Goal: Information Seeking & Learning: Check status

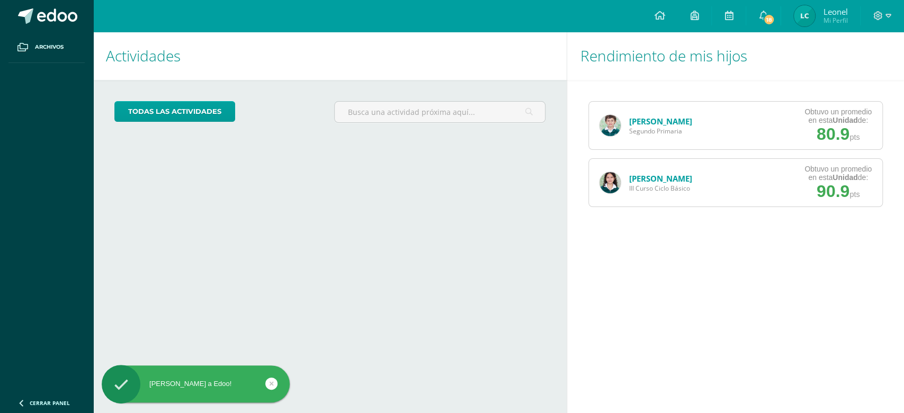
click at [604, 174] on img at bounding box center [610, 182] width 21 height 21
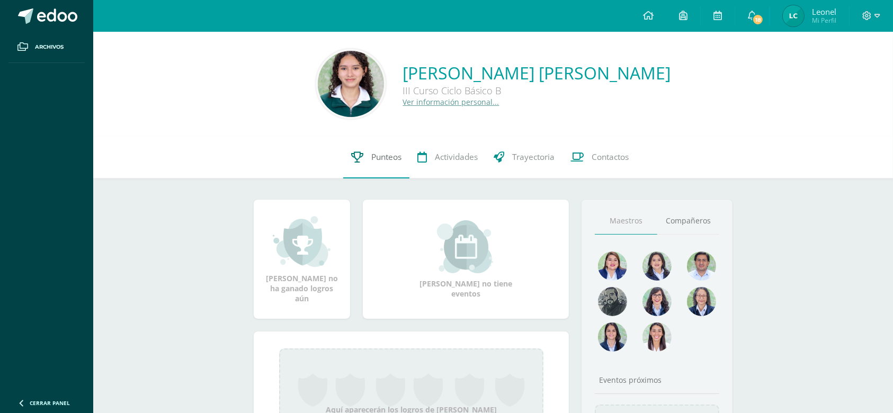
click at [380, 155] on span "Punteos" at bounding box center [386, 157] width 30 height 11
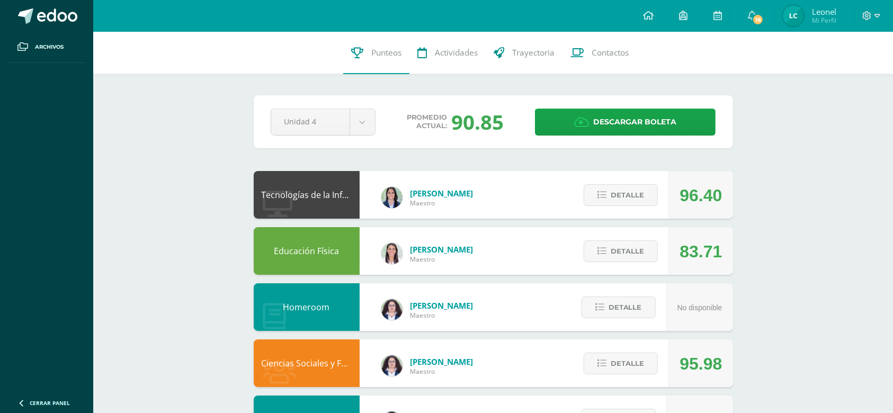
click at [797, 11] on img at bounding box center [793, 15] width 21 height 21
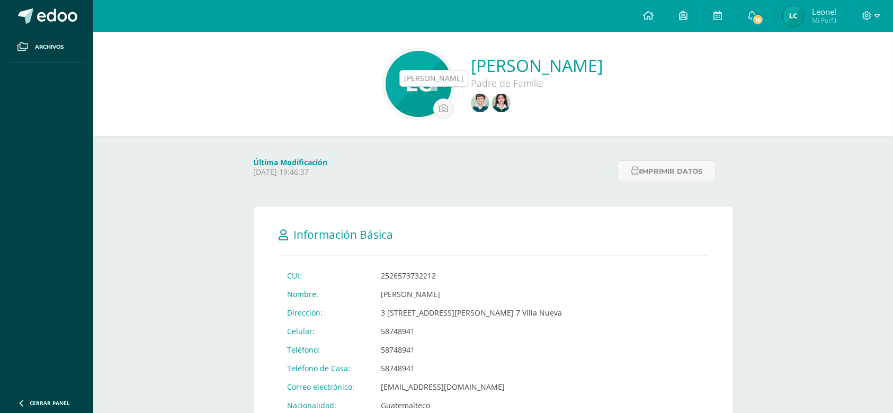
click at [471, 103] on img at bounding box center [480, 103] width 19 height 19
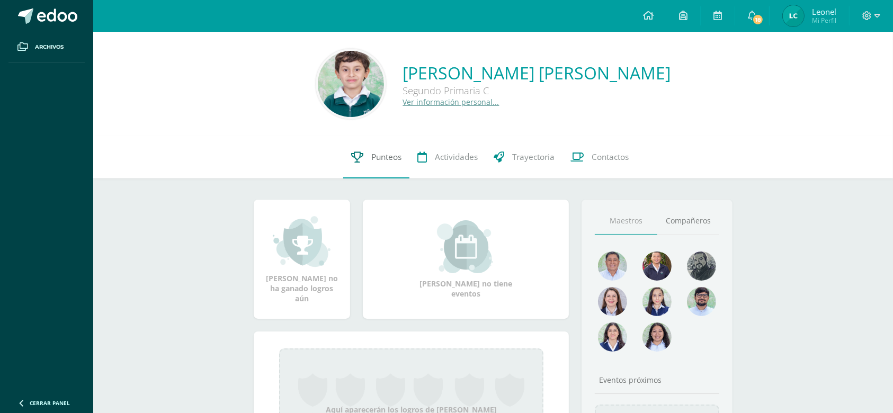
click at [393, 165] on link "Punteos" at bounding box center [376, 157] width 66 height 42
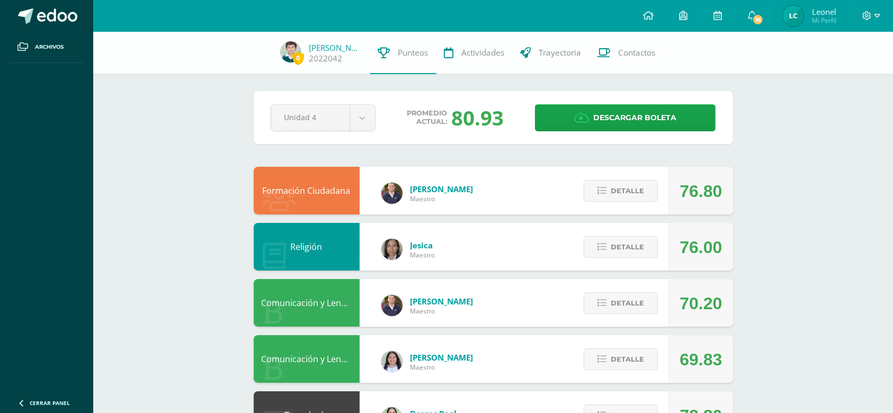
drag, startPoint x: 501, startPoint y: 117, endPoint x: 430, endPoint y: 114, distance: 71.0
click at [430, 114] on div "Promedio actual: 80.93" at bounding box center [455, 118] width 143 height 28
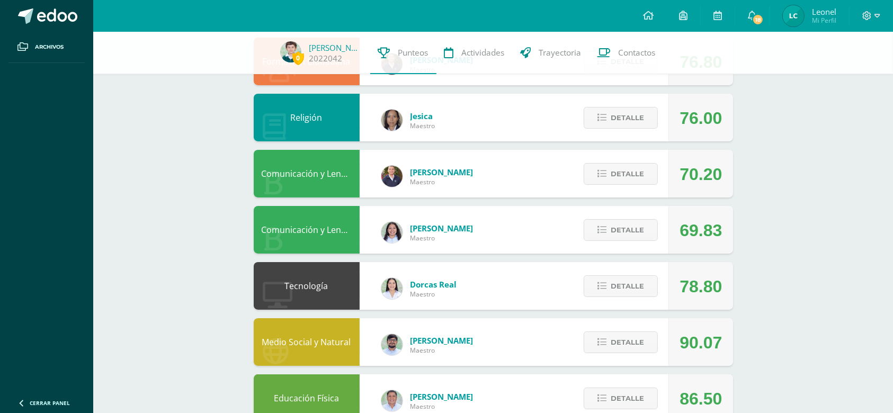
scroll to position [131, 0]
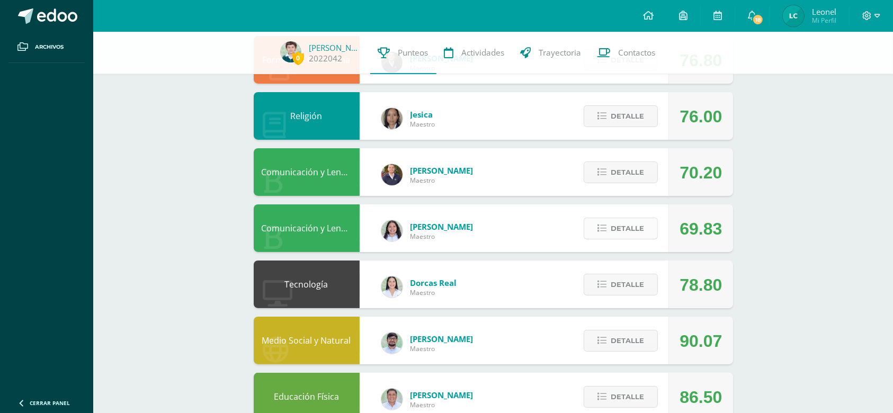
click at [633, 223] on span "Detalle" at bounding box center [627, 229] width 33 height 20
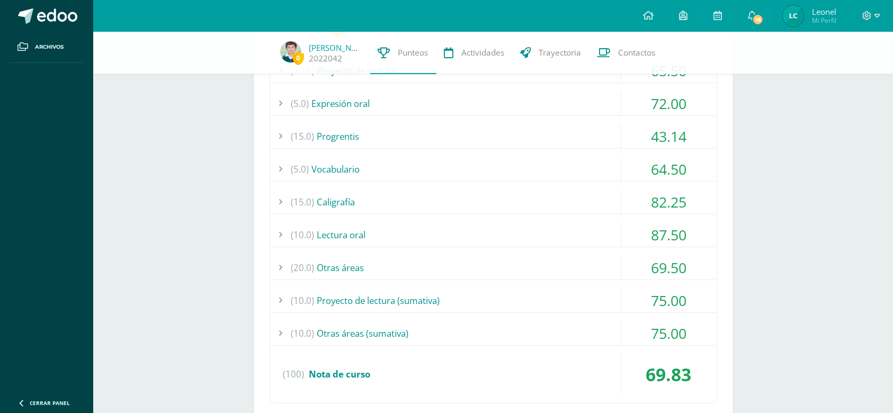
scroll to position [375, 0]
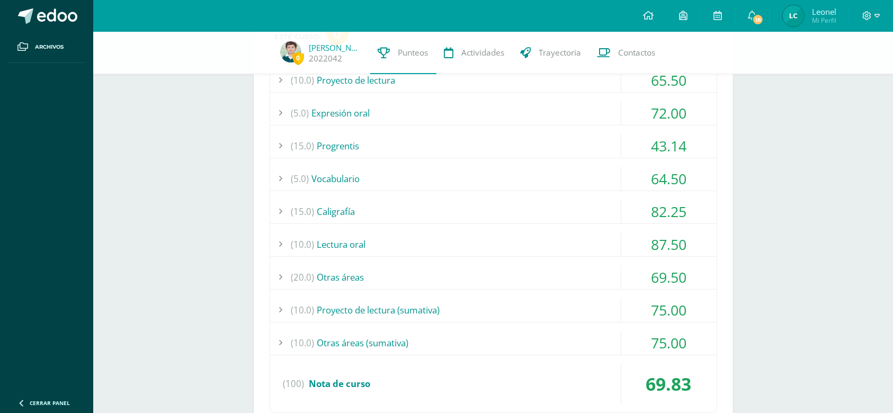
click at [664, 305] on div "75.00" at bounding box center [668, 310] width 95 height 24
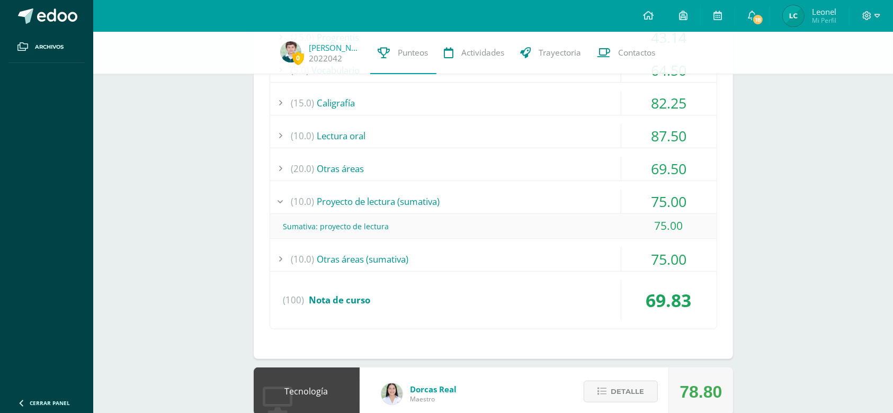
scroll to position [514, 0]
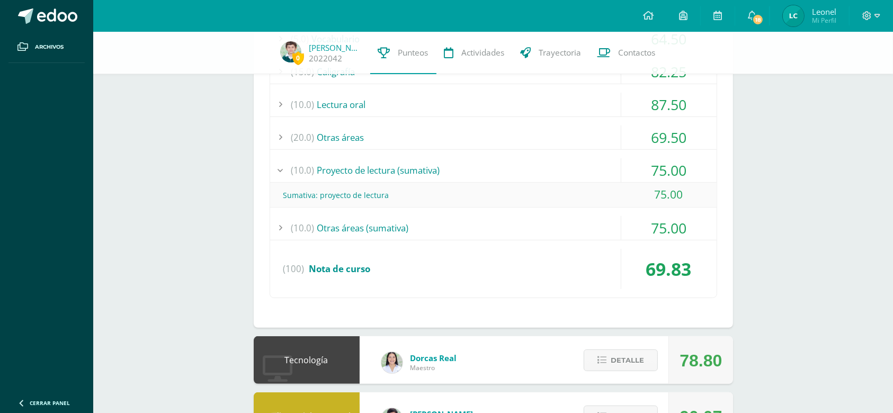
click at [681, 224] on div "75.00" at bounding box center [668, 228] width 95 height 24
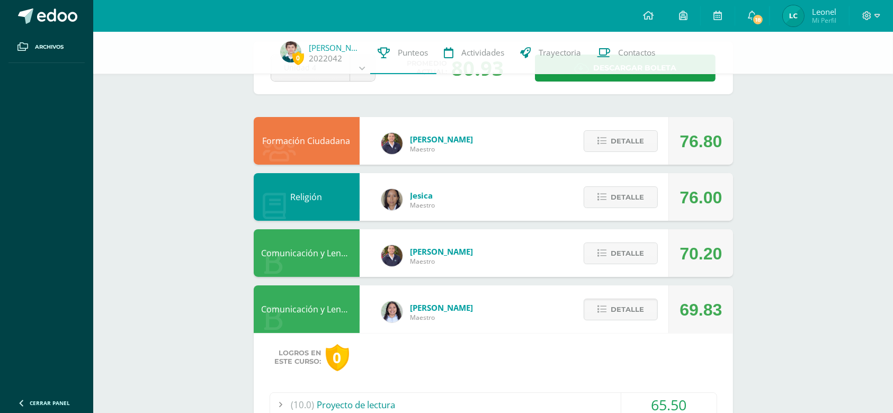
scroll to position [48, 0]
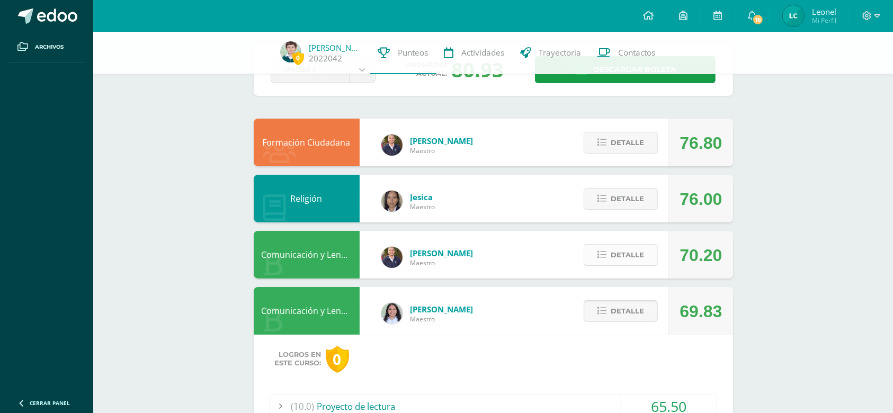
click at [650, 259] on button "Detalle" at bounding box center [621, 255] width 74 height 22
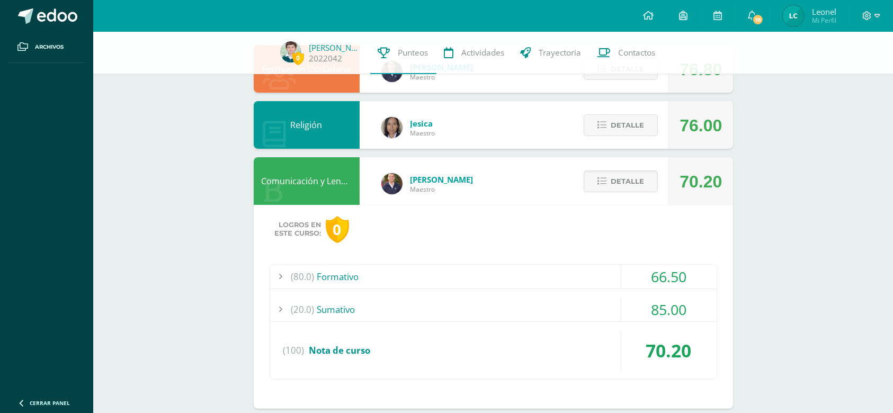
scroll to position [0, 0]
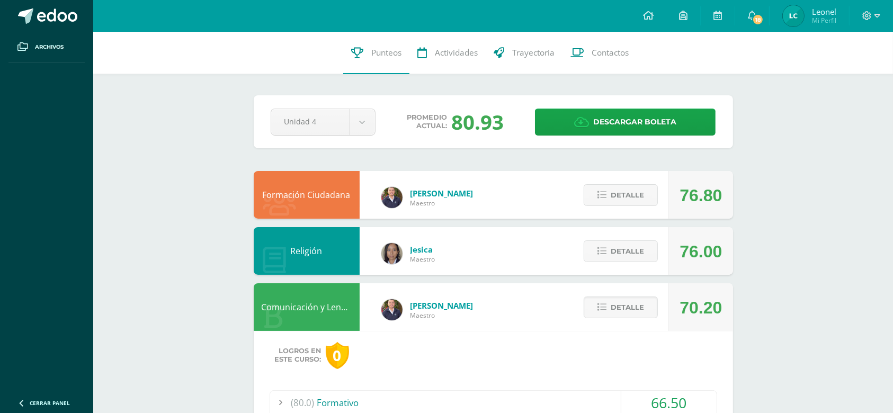
click at [793, 12] on img at bounding box center [793, 15] width 21 height 21
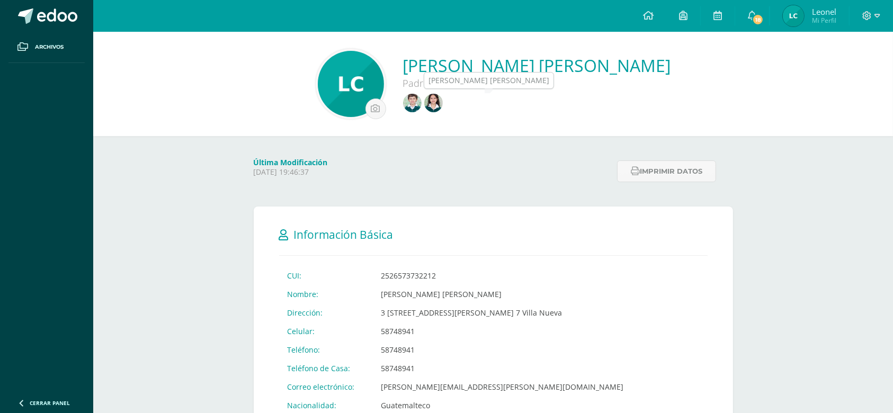
click at [443, 99] on img at bounding box center [433, 103] width 19 height 19
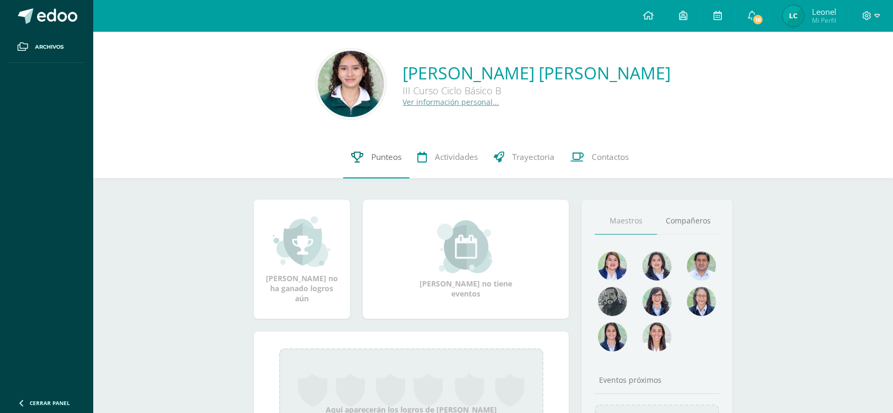
click at [372, 157] on span "Punteos" at bounding box center [386, 157] width 30 height 11
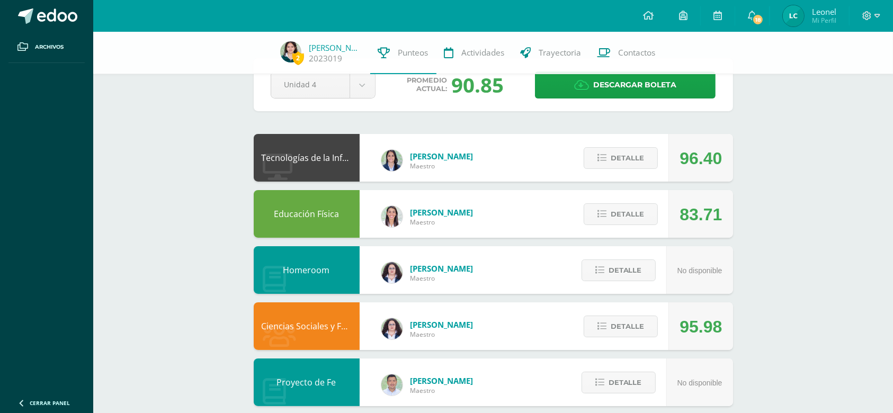
scroll to position [33, 0]
click at [636, 214] on span "Detalle" at bounding box center [627, 214] width 33 height 20
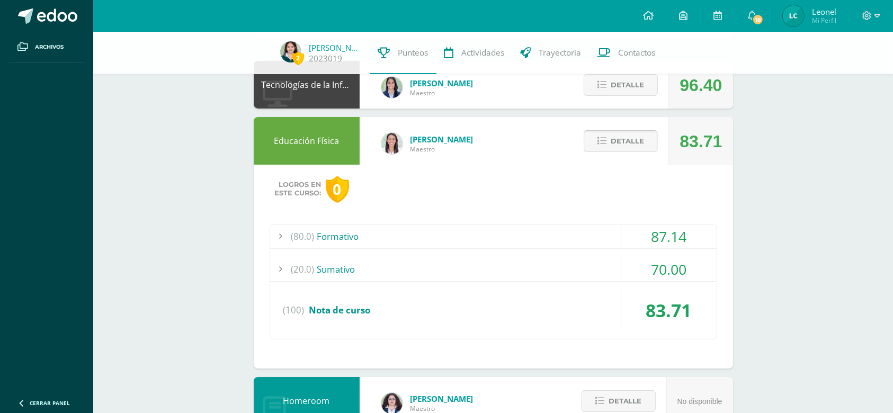
scroll to position [155, 0]
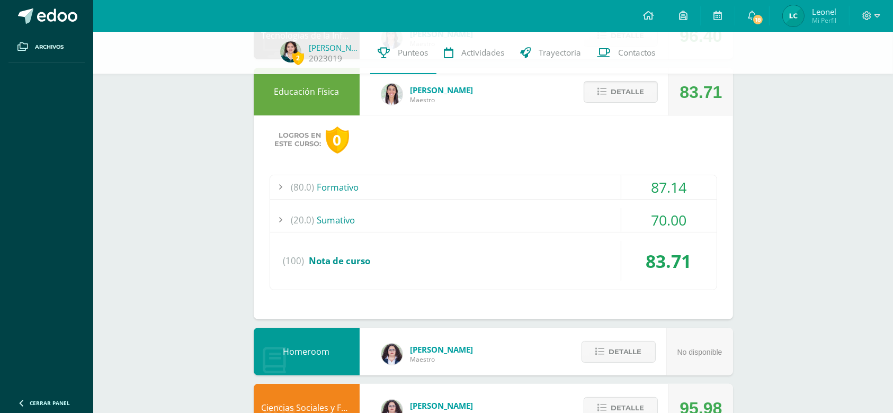
click at [675, 192] on div "87.14" at bounding box center [668, 187] width 95 height 24
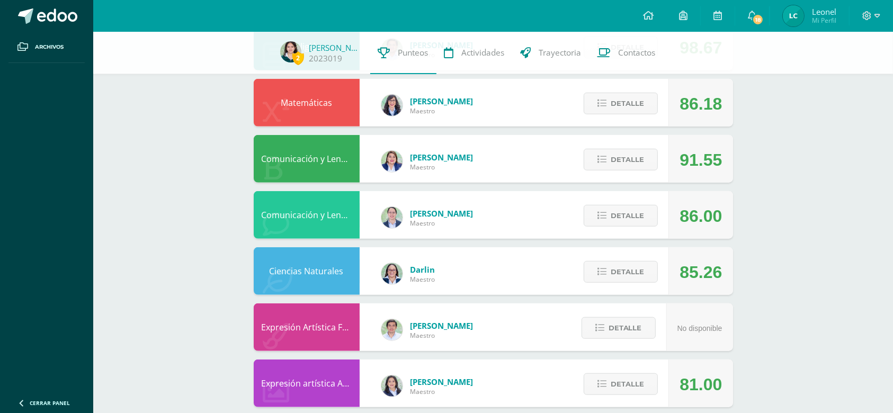
scroll to position [983, 0]
click at [631, 273] on span "Detalle" at bounding box center [627, 272] width 33 height 20
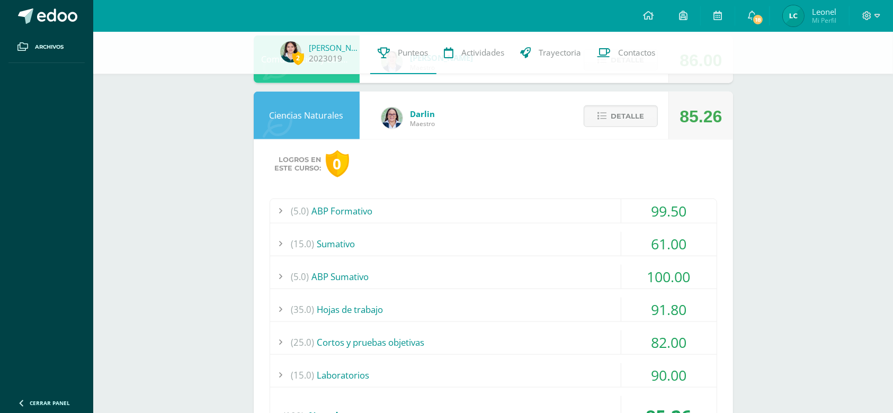
scroll to position [1140, 0]
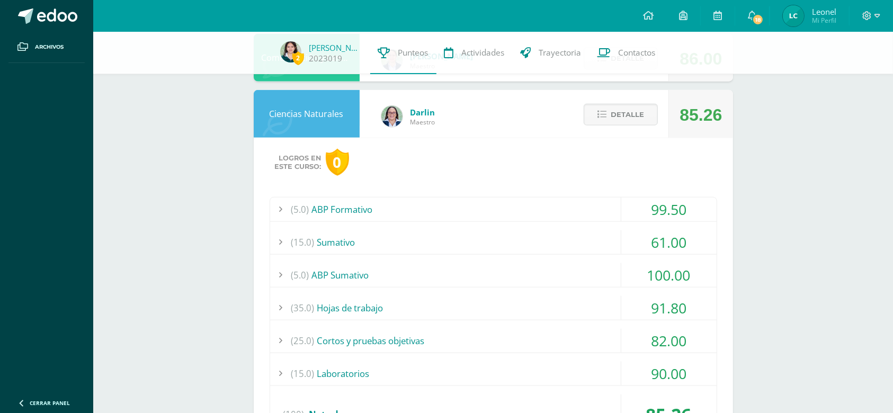
click at [679, 198] on div "99.50" at bounding box center [668, 210] width 95 height 24
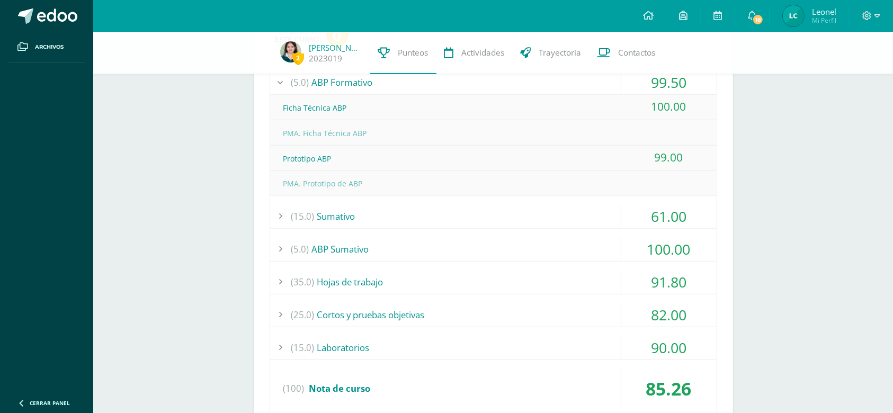
scroll to position [913, 0]
click at [696, 281] on div "91.80" at bounding box center [668, 282] width 95 height 24
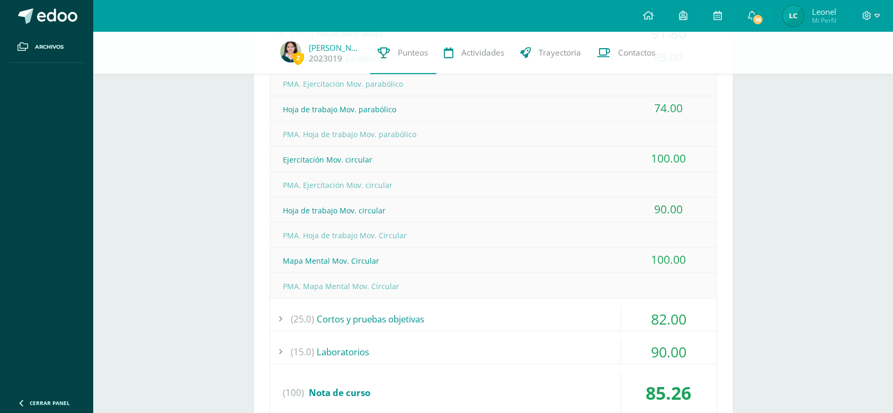
scroll to position [1063, 0]
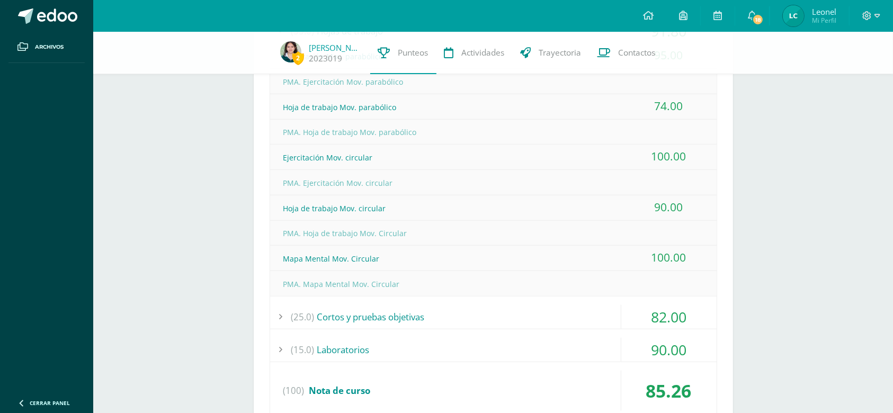
click at [698, 314] on div "82.00" at bounding box center [668, 317] width 95 height 24
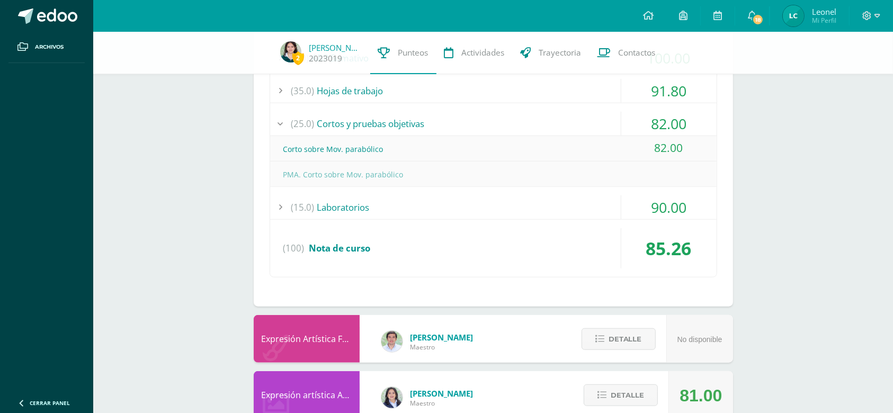
scroll to position [986, 0]
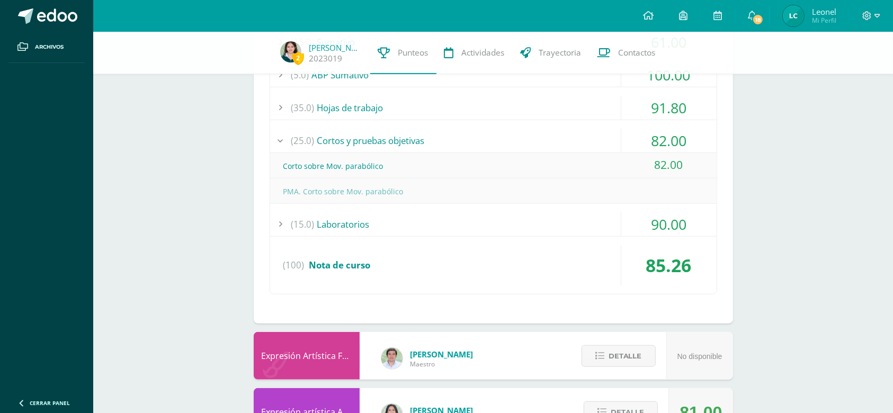
click at [692, 220] on div "90.00" at bounding box center [668, 224] width 95 height 24
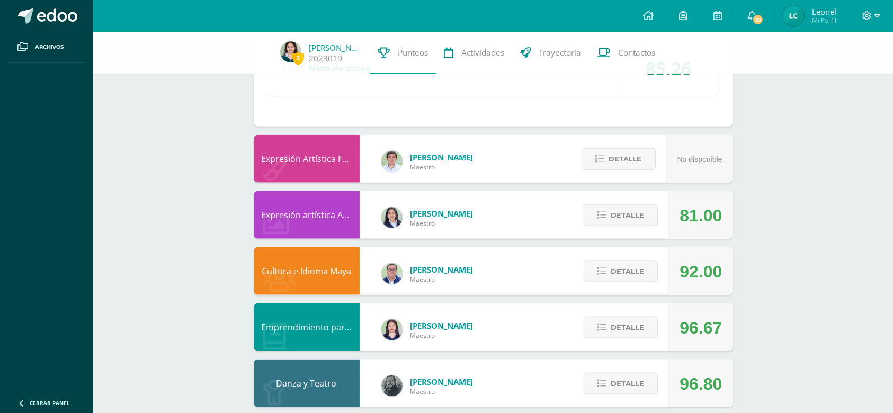
scroll to position [1197, 0]
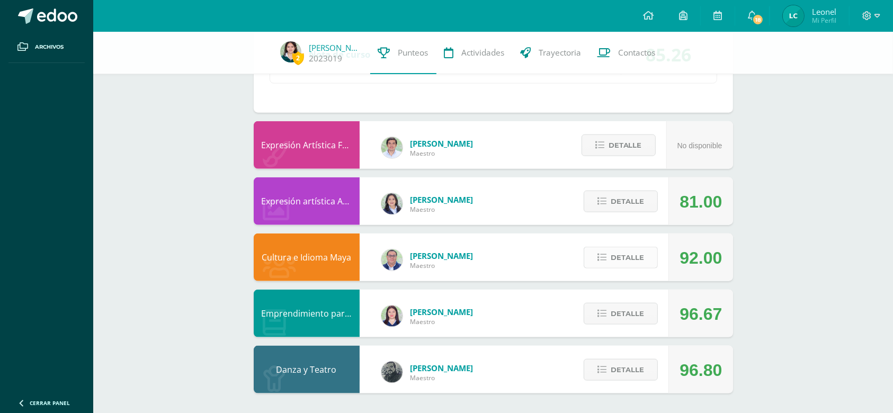
click at [645, 251] on button "Detalle" at bounding box center [621, 258] width 74 height 22
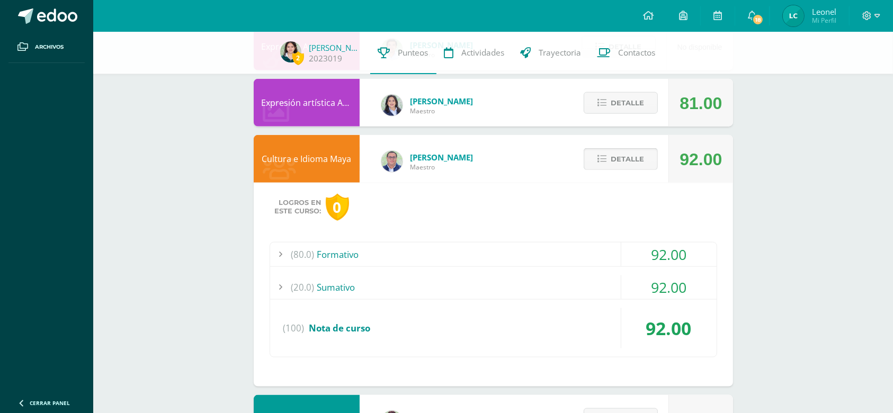
scroll to position [1296, 0]
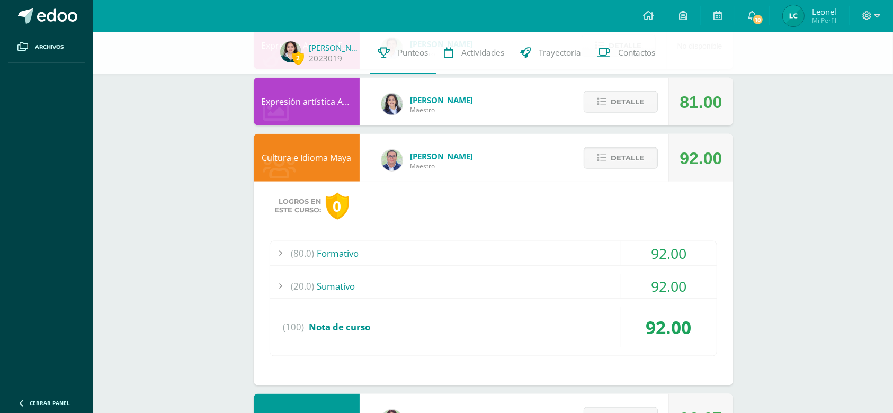
click at [682, 281] on div "92.00" at bounding box center [668, 286] width 95 height 24
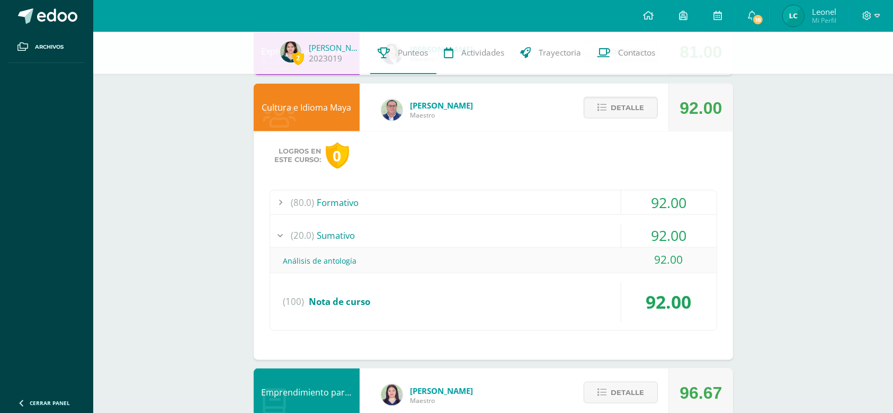
click at [677, 201] on div "92.00" at bounding box center [668, 203] width 95 height 24
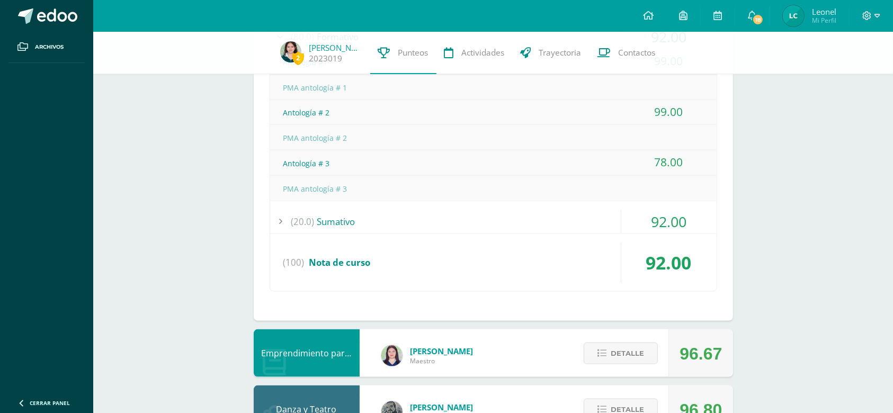
scroll to position [1500, 0]
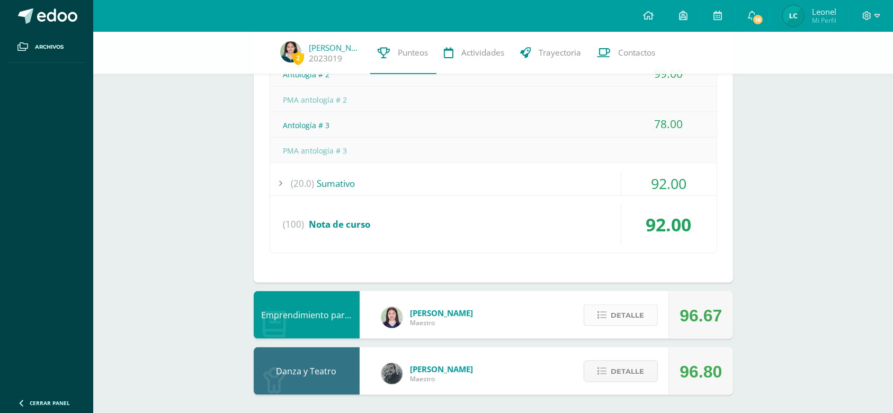
click at [650, 305] on button "Detalle" at bounding box center [621, 316] width 74 height 22
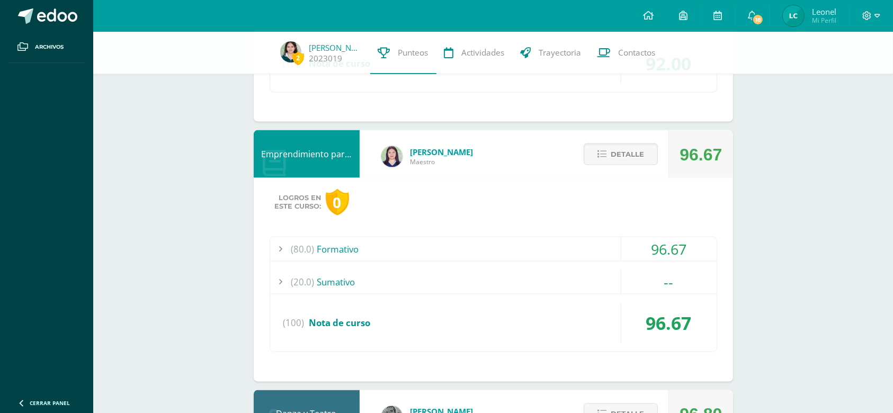
click at [686, 246] on div "96.67" at bounding box center [668, 249] width 95 height 24
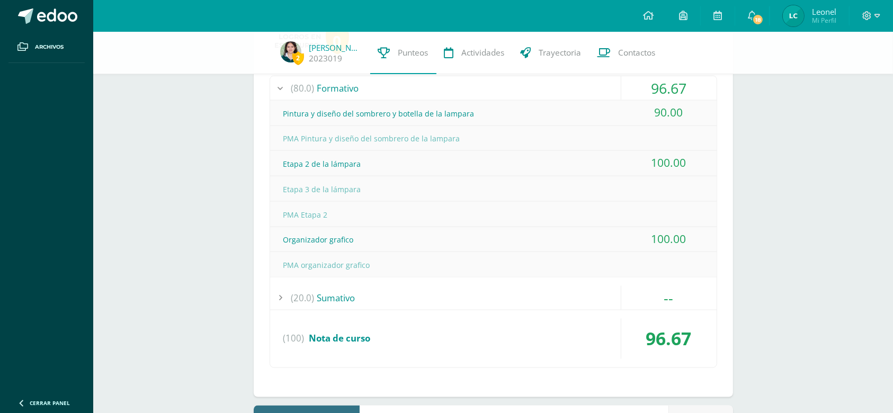
scroll to position [1673, 0]
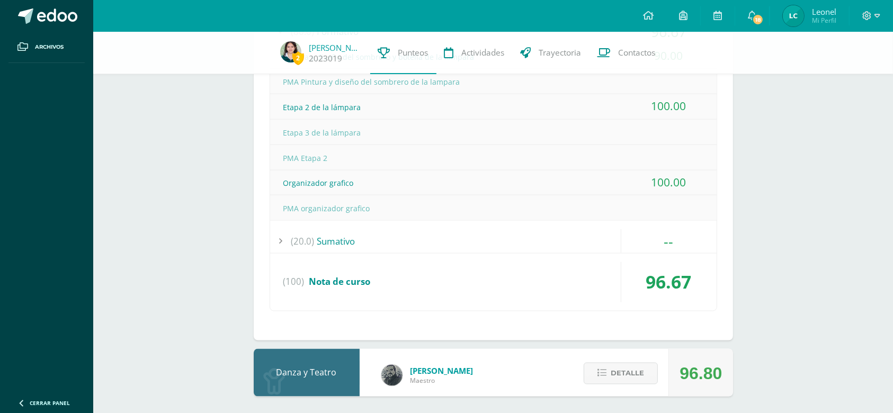
scroll to position [1729, 0]
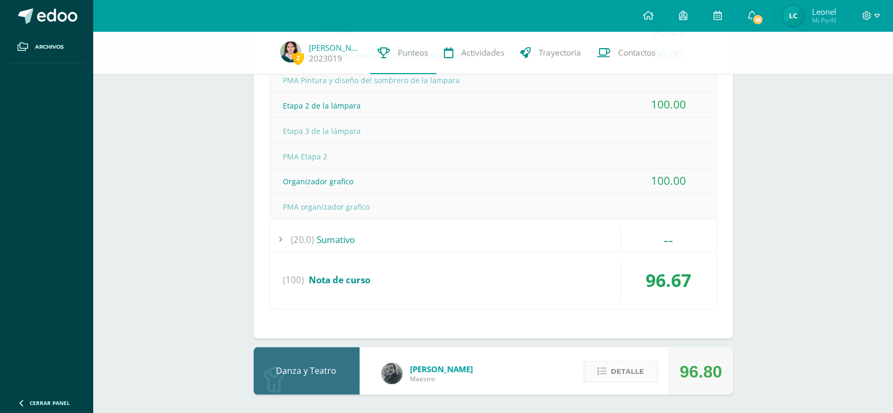
click at [654, 368] on button "Detalle" at bounding box center [621, 372] width 74 height 22
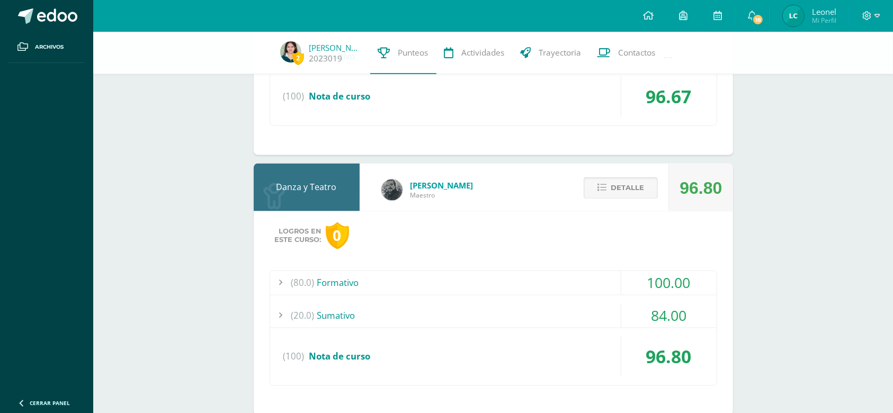
scroll to position [1933, 0]
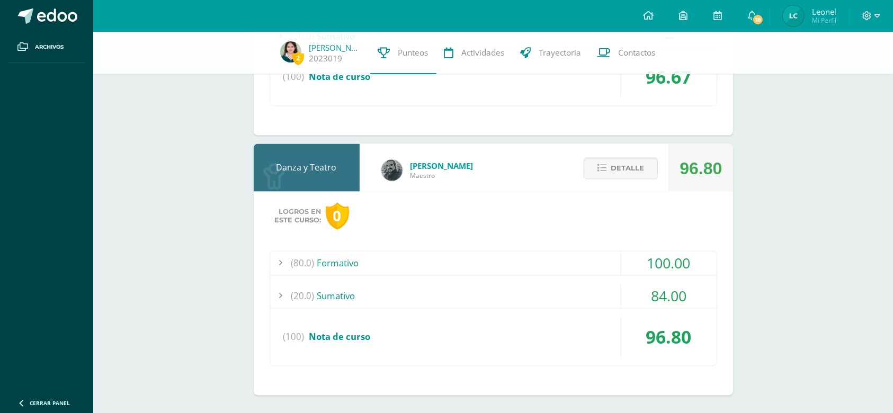
click at [690, 286] on div "84.00" at bounding box center [668, 296] width 95 height 24
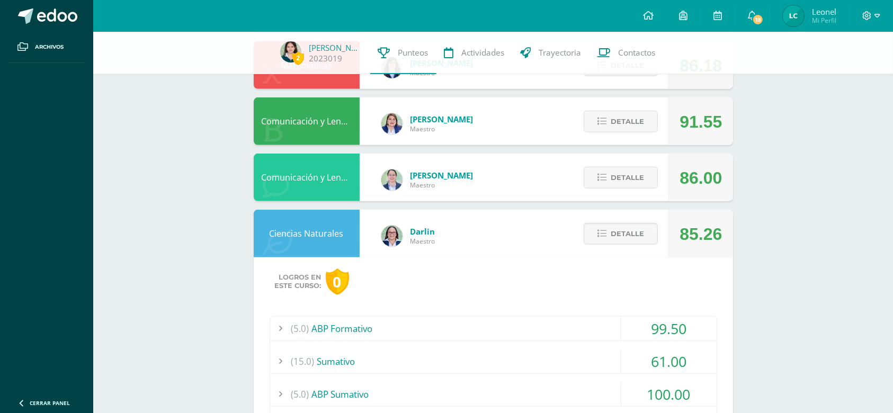
scroll to position [668, 0]
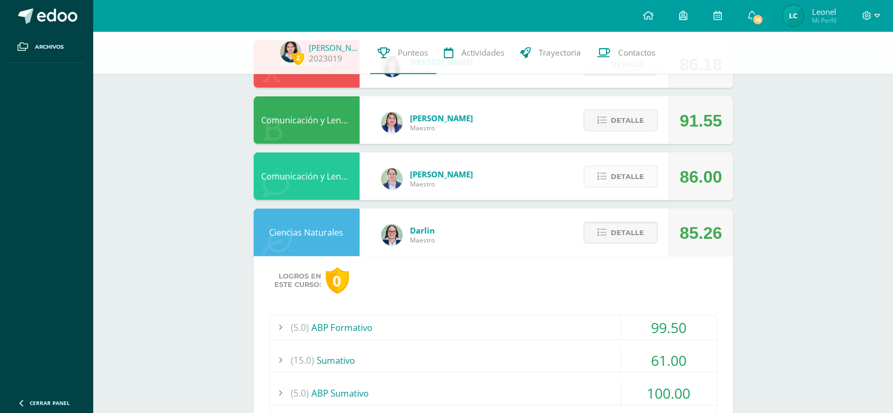
click at [645, 170] on button "Detalle" at bounding box center [621, 177] width 74 height 22
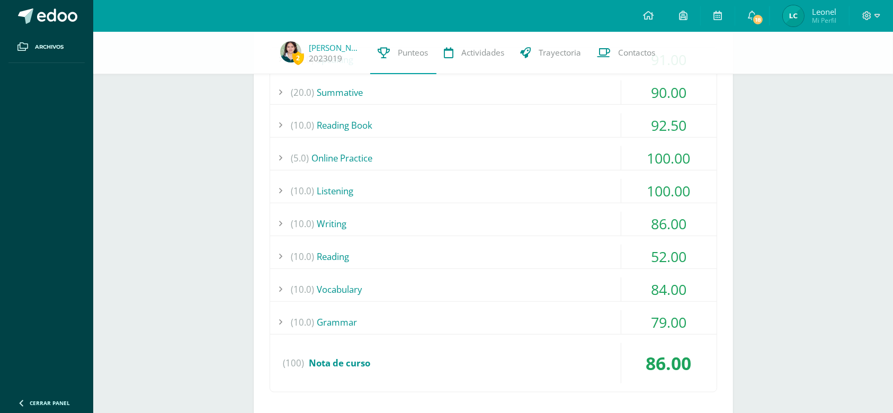
scroll to position [890, 0]
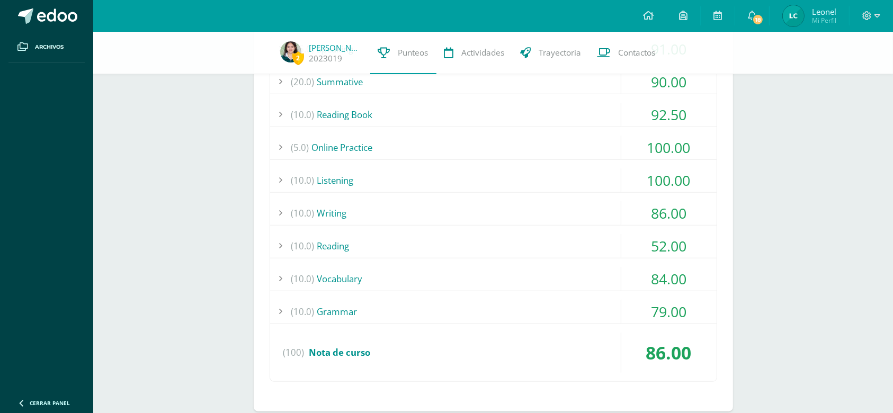
click at [693, 237] on div "52.00" at bounding box center [668, 246] width 95 height 24
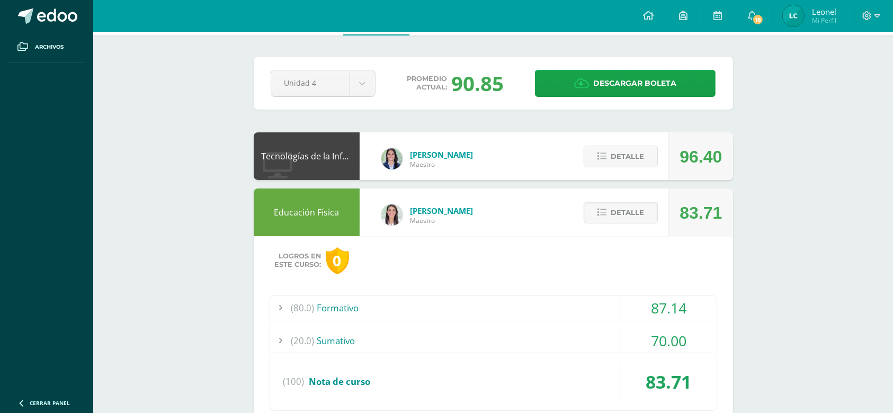
scroll to position [0, 0]
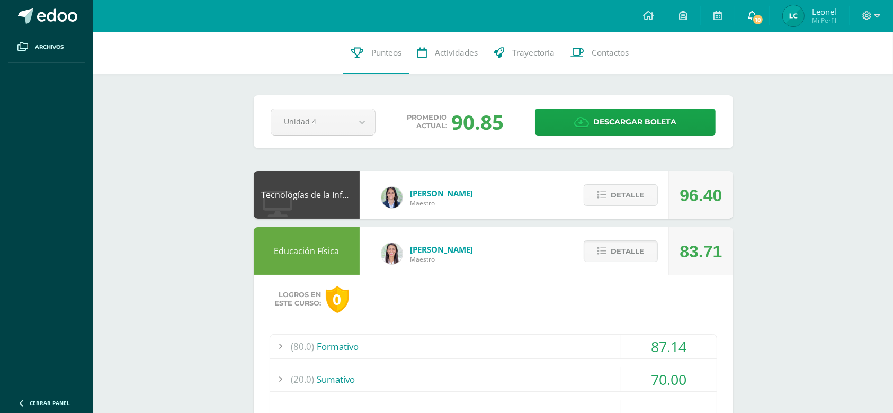
click at [763, 12] on link "18" at bounding box center [752, 16] width 34 height 32
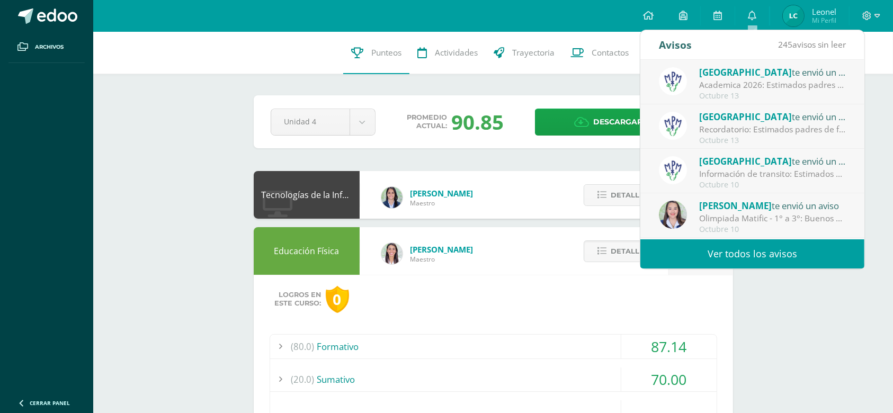
click at [767, 62] on div "Colegio Monte te envió un aviso Academica 2026: Estimados padres de familia: Co…" at bounding box center [753, 82] width 224 height 45
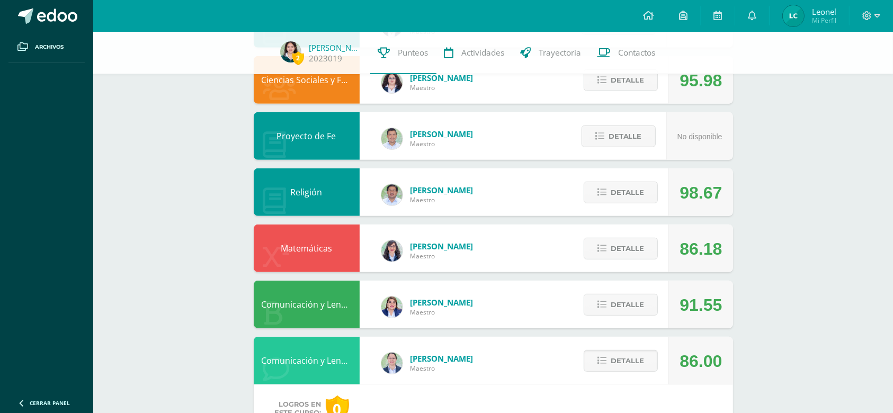
scroll to position [492, 0]
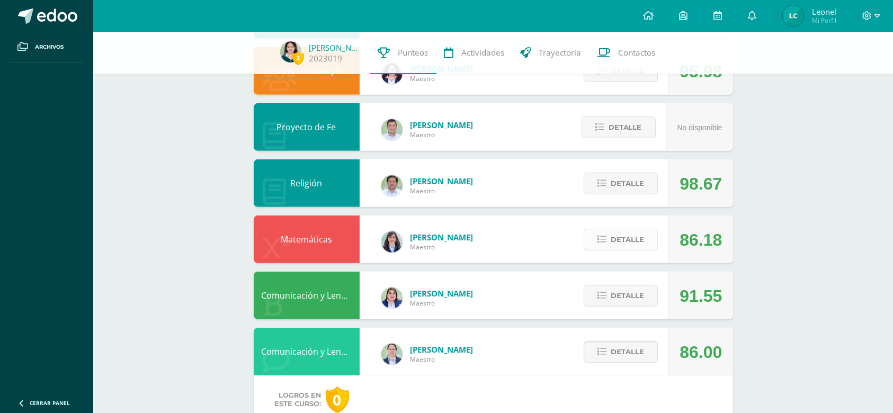
click at [636, 238] on span "Detalle" at bounding box center [627, 240] width 33 height 20
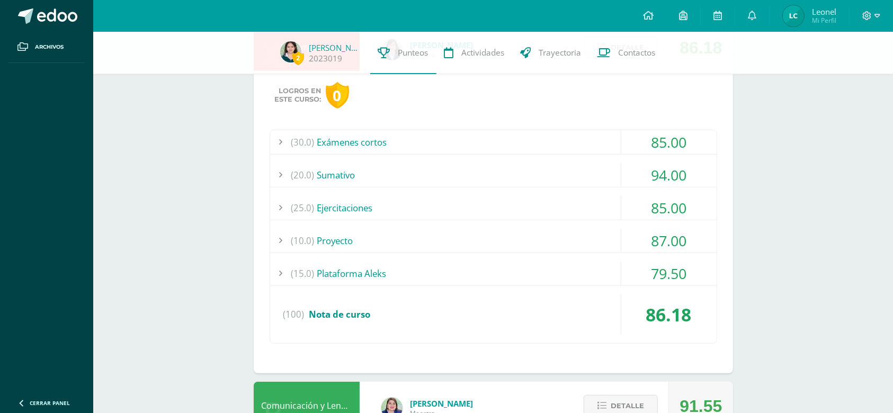
scroll to position [688, 0]
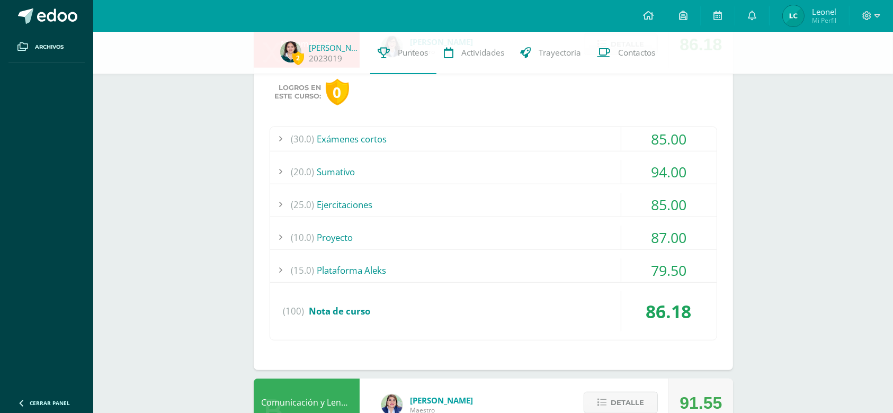
click at [661, 167] on div "94.00" at bounding box center [668, 172] width 95 height 24
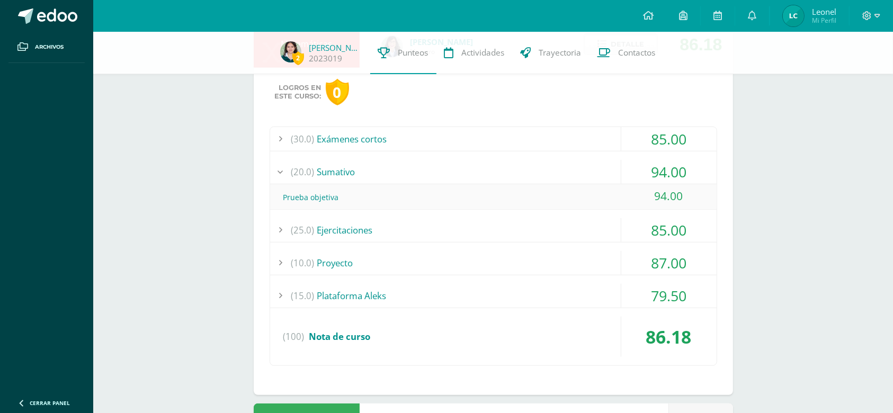
drag, startPoint x: 683, startPoint y: 196, endPoint x: 653, endPoint y: 197, distance: 30.7
click at [653, 197] on div "94.00" at bounding box center [668, 196] width 95 height 24
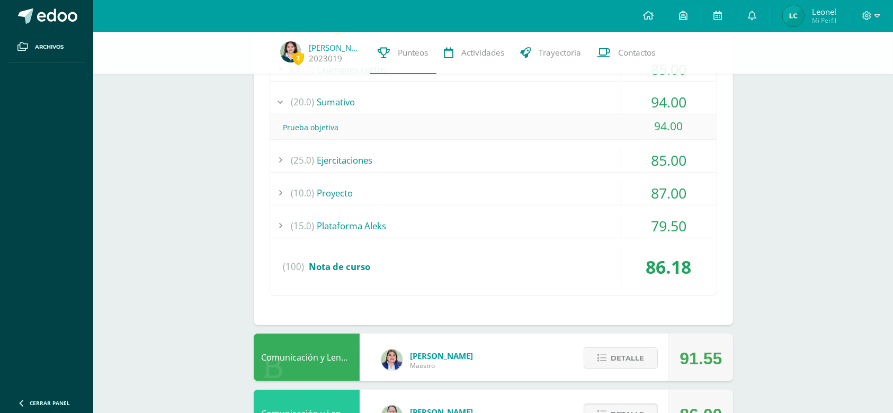
scroll to position [761, 0]
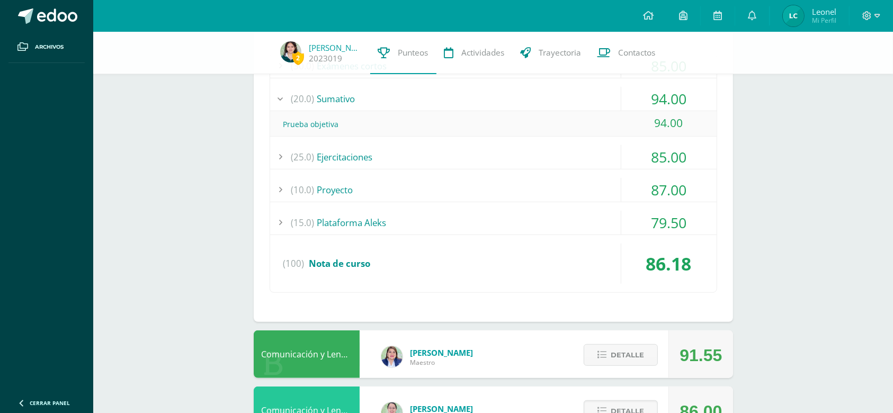
click at [679, 224] on div "79.50" at bounding box center [668, 223] width 95 height 24
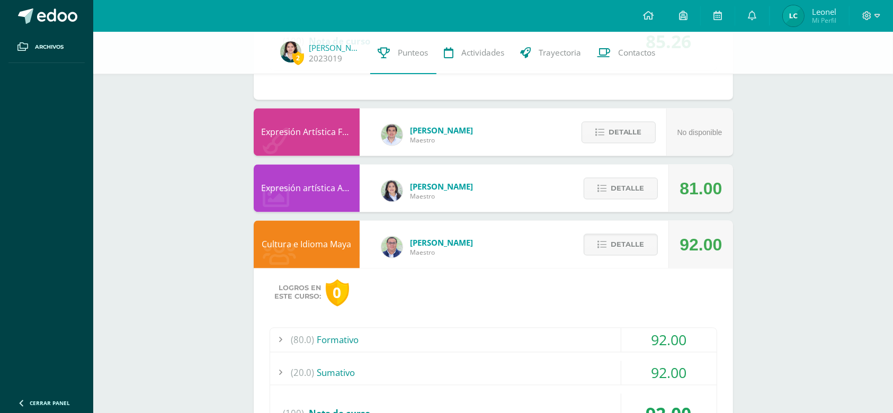
scroll to position [2106, 0]
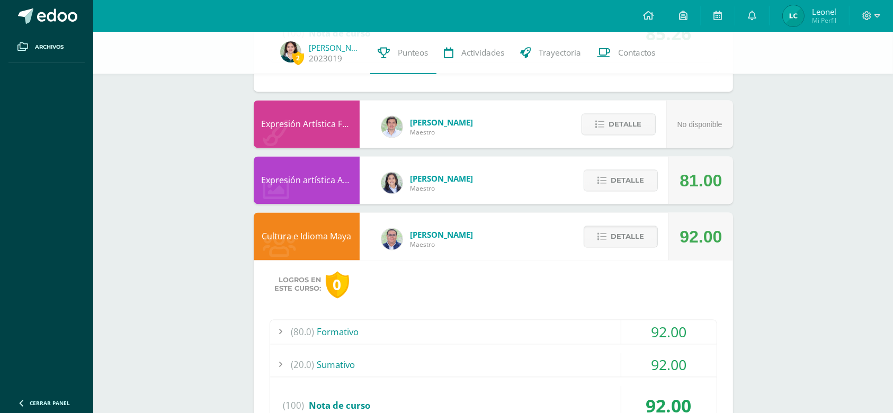
click at [648, 182] on button "Detalle" at bounding box center [621, 181] width 74 height 22
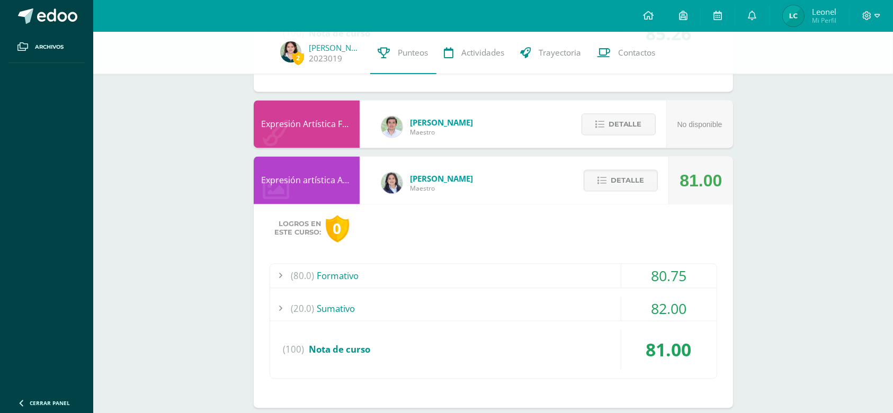
click at [682, 298] on div "82.00" at bounding box center [668, 309] width 95 height 24
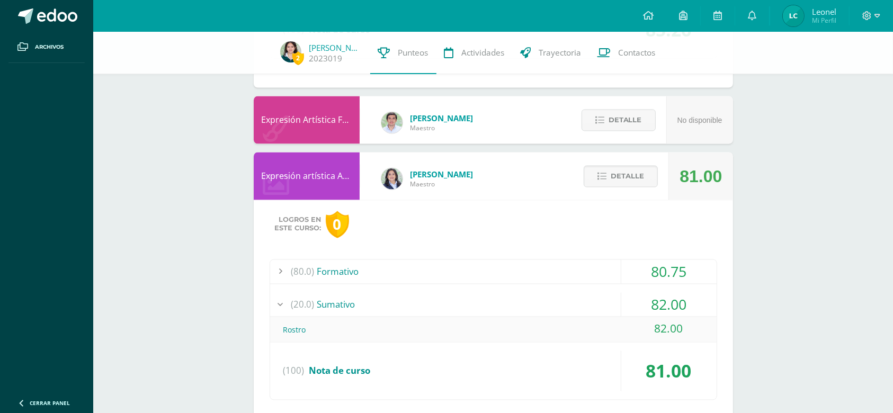
scroll to position [1906, 0]
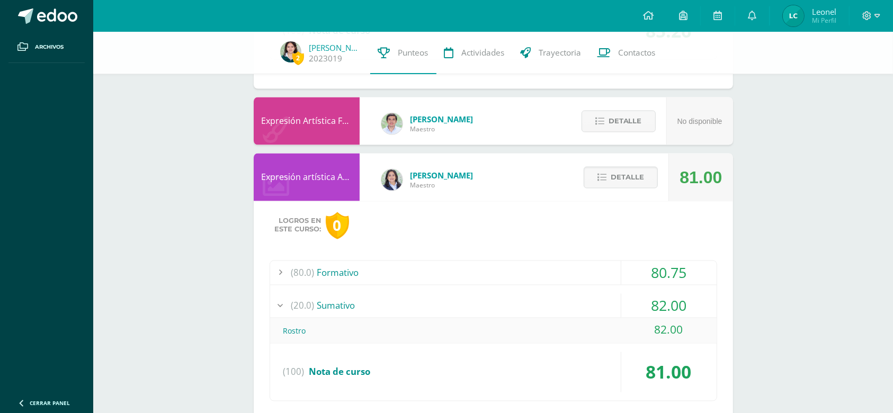
click at [671, 274] on div "80.75" at bounding box center [668, 273] width 95 height 24
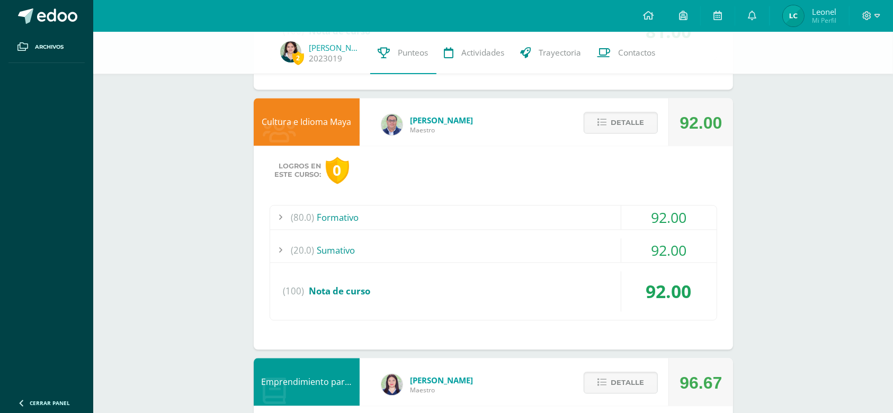
scroll to position [2370, 0]
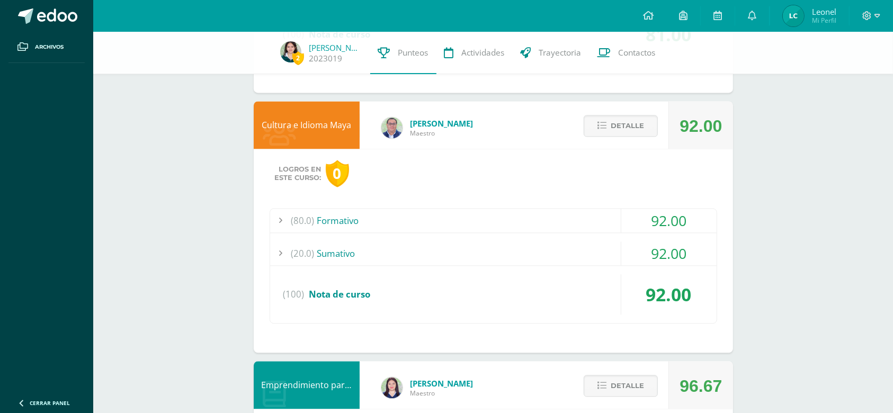
click at [670, 212] on div "92.00" at bounding box center [668, 221] width 95 height 24
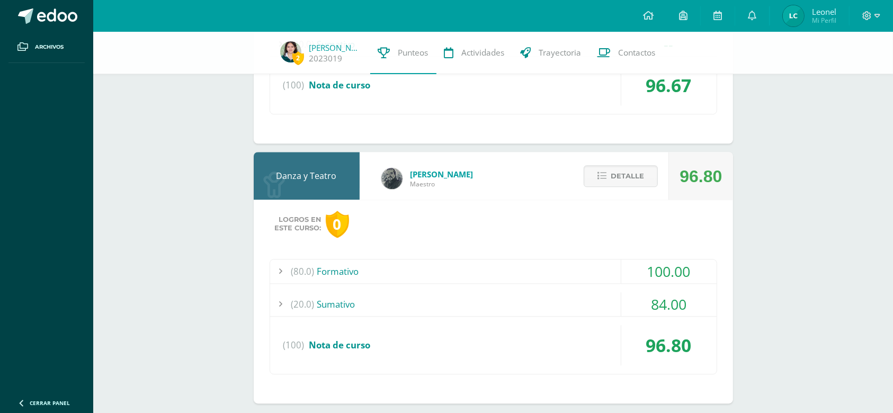
scroll to position [2840, 0]
click at [648, 295] on div "84.00" at bounding box center [668, 304] width 95 height 24
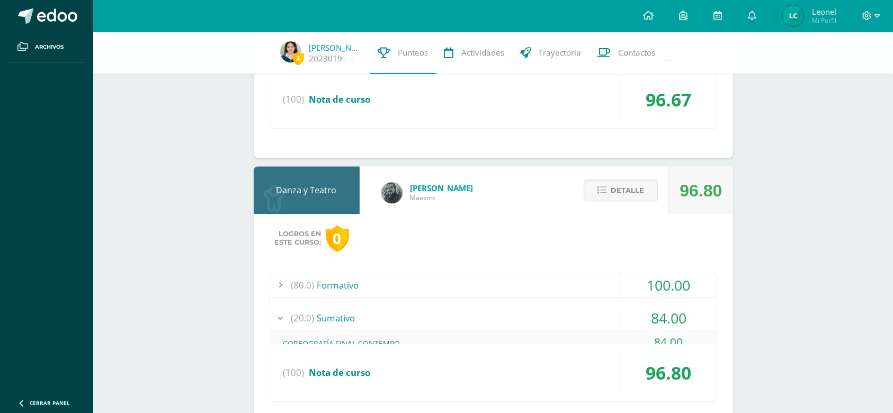
scroll to position [2691, 0]
